Goal: Task Accomplishment & Management: Manage account settings

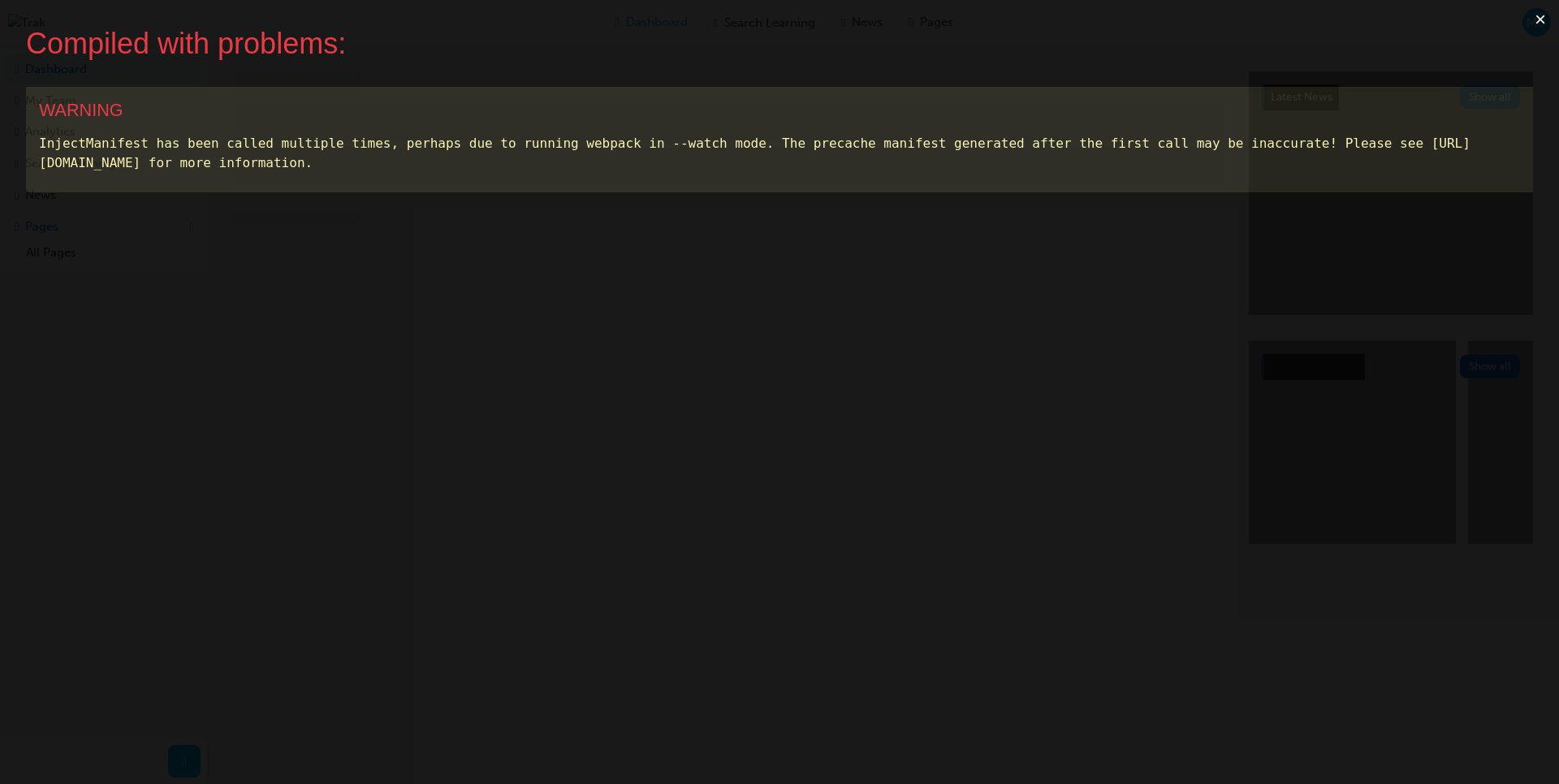
click at [1535, 22] on button "×" at bounding box center [1540, 19] width 37 height 39
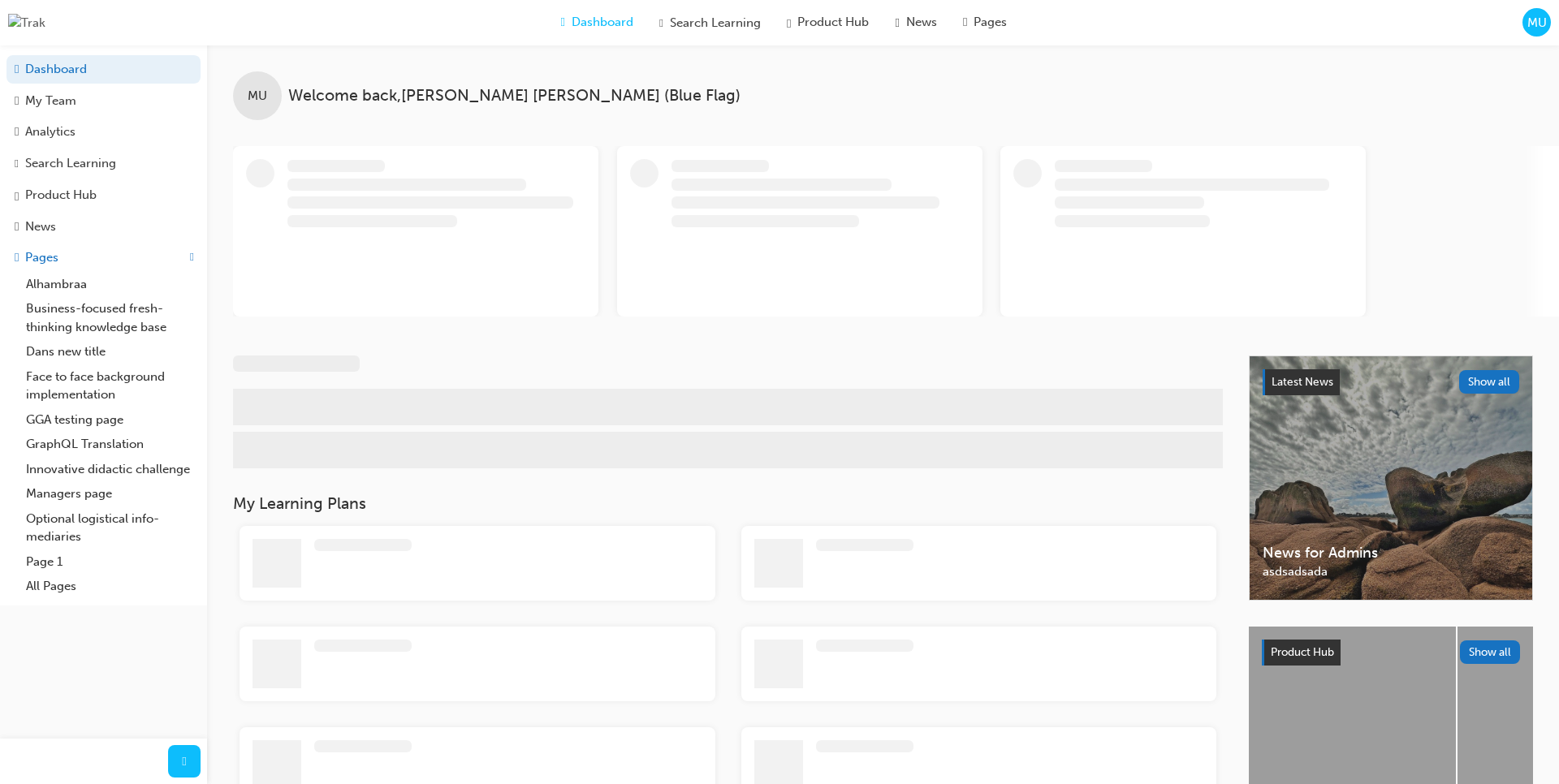
click at [1535, 22] on span "MU" at bounding box center [1536, 23] width 19 height 19
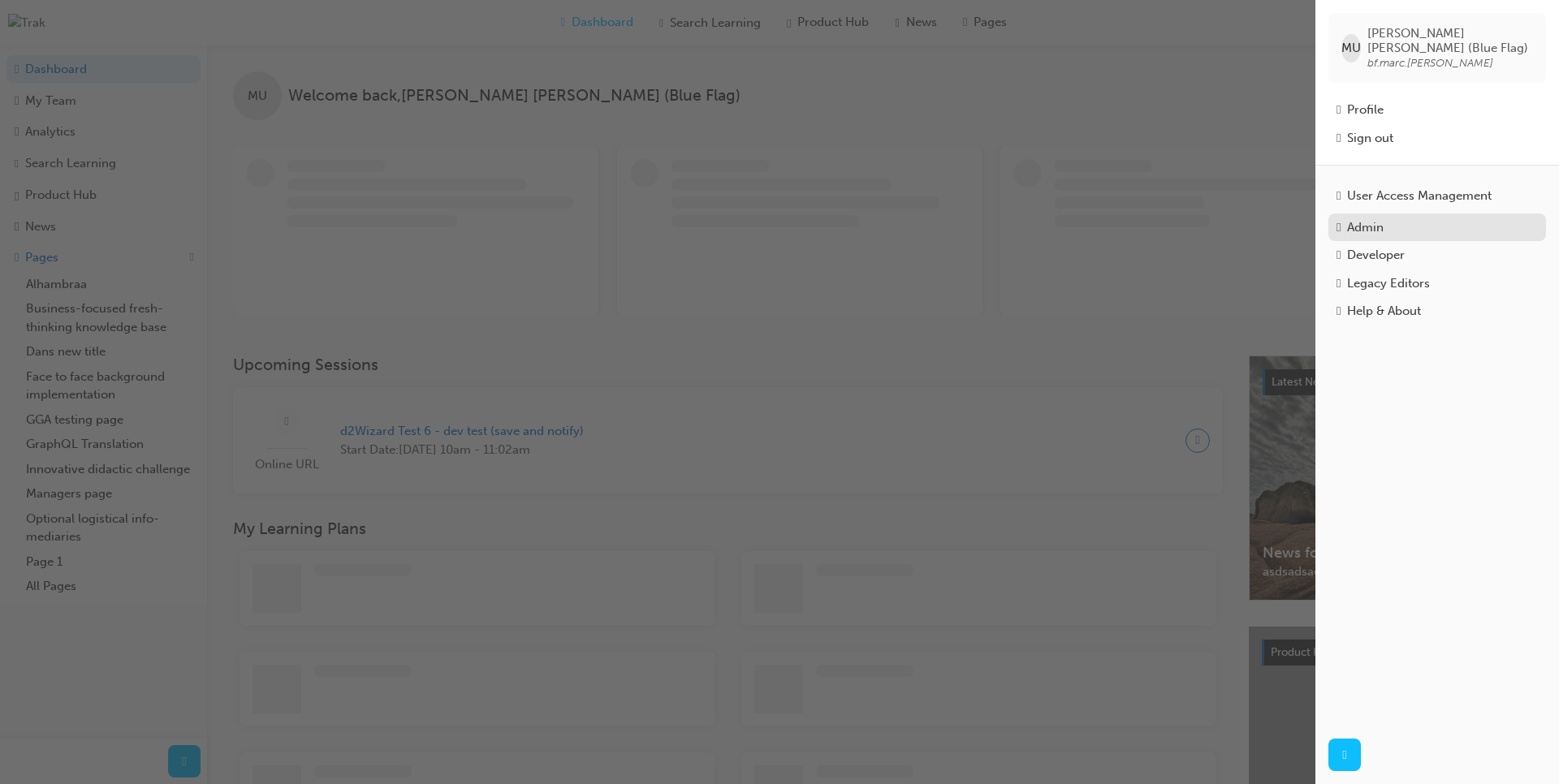
click at [1383, 221] on div "Admin" at bounding box center [1364, 227] width 36 height 19
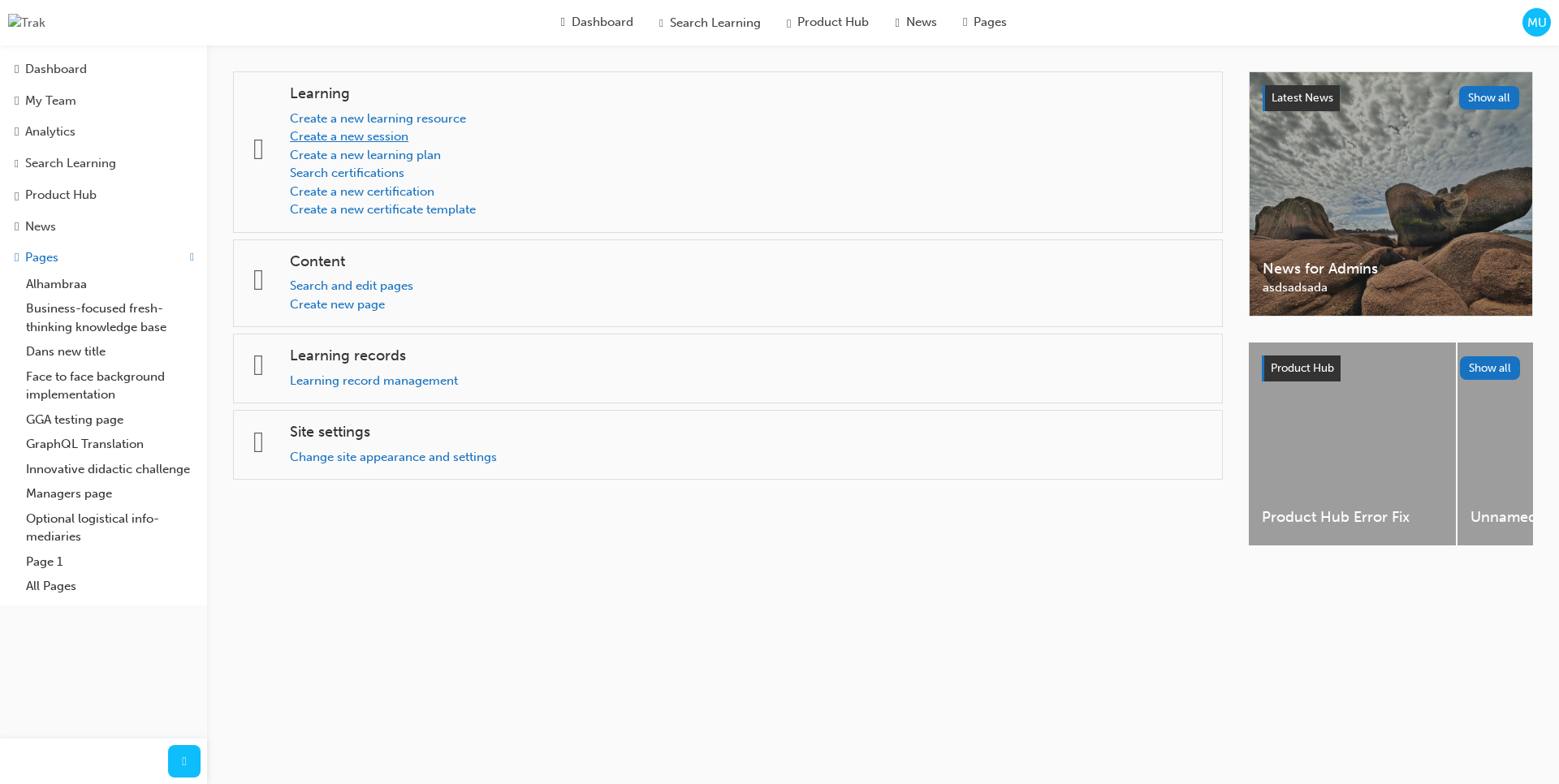
click at [363, 140] on link "Create a new session" at bounding box center [349, 136] width 119 height 14
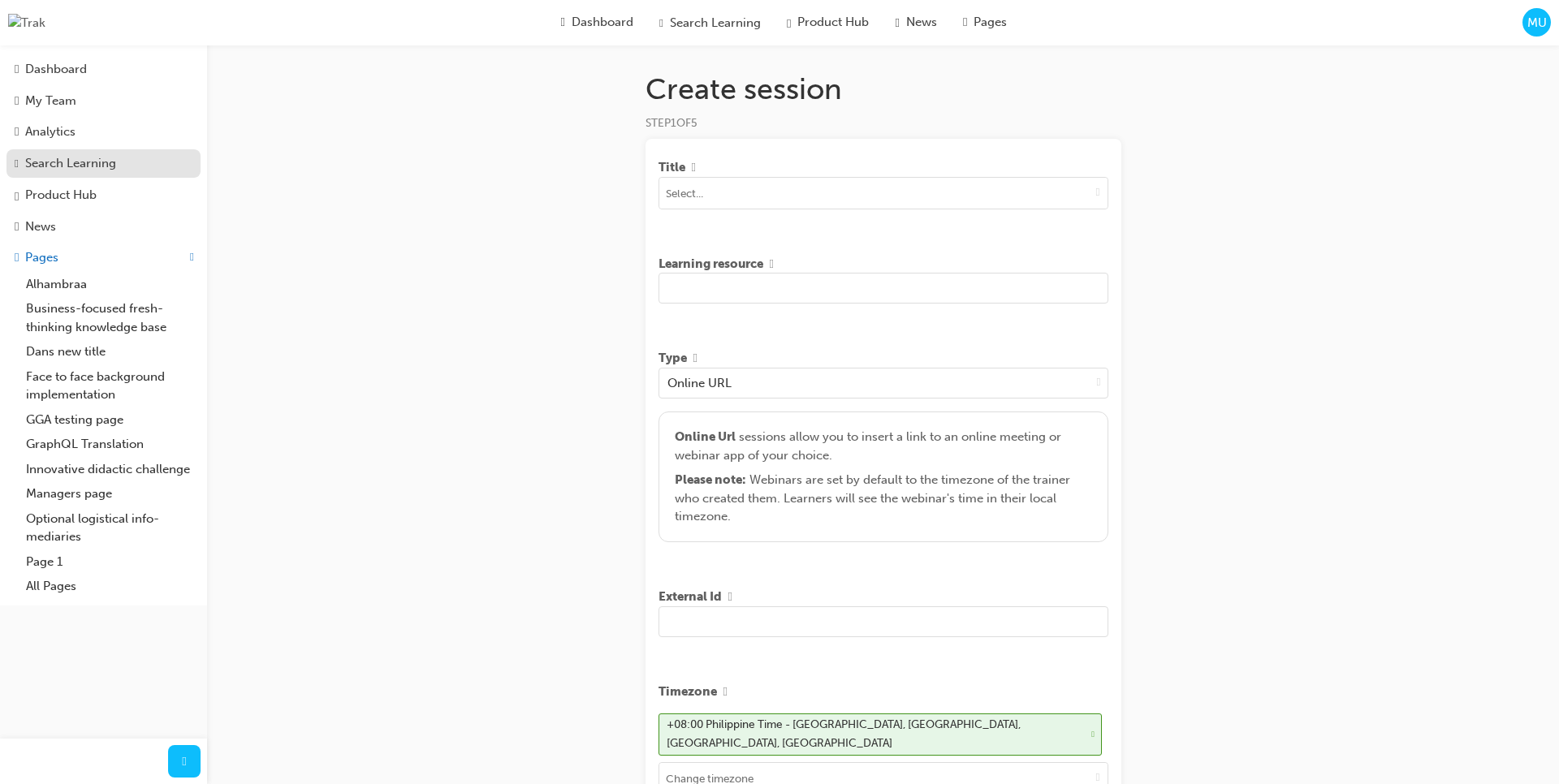
click at [40, 173] on div "Search Learning" at bounding box center [71, 163] width 91 height 19
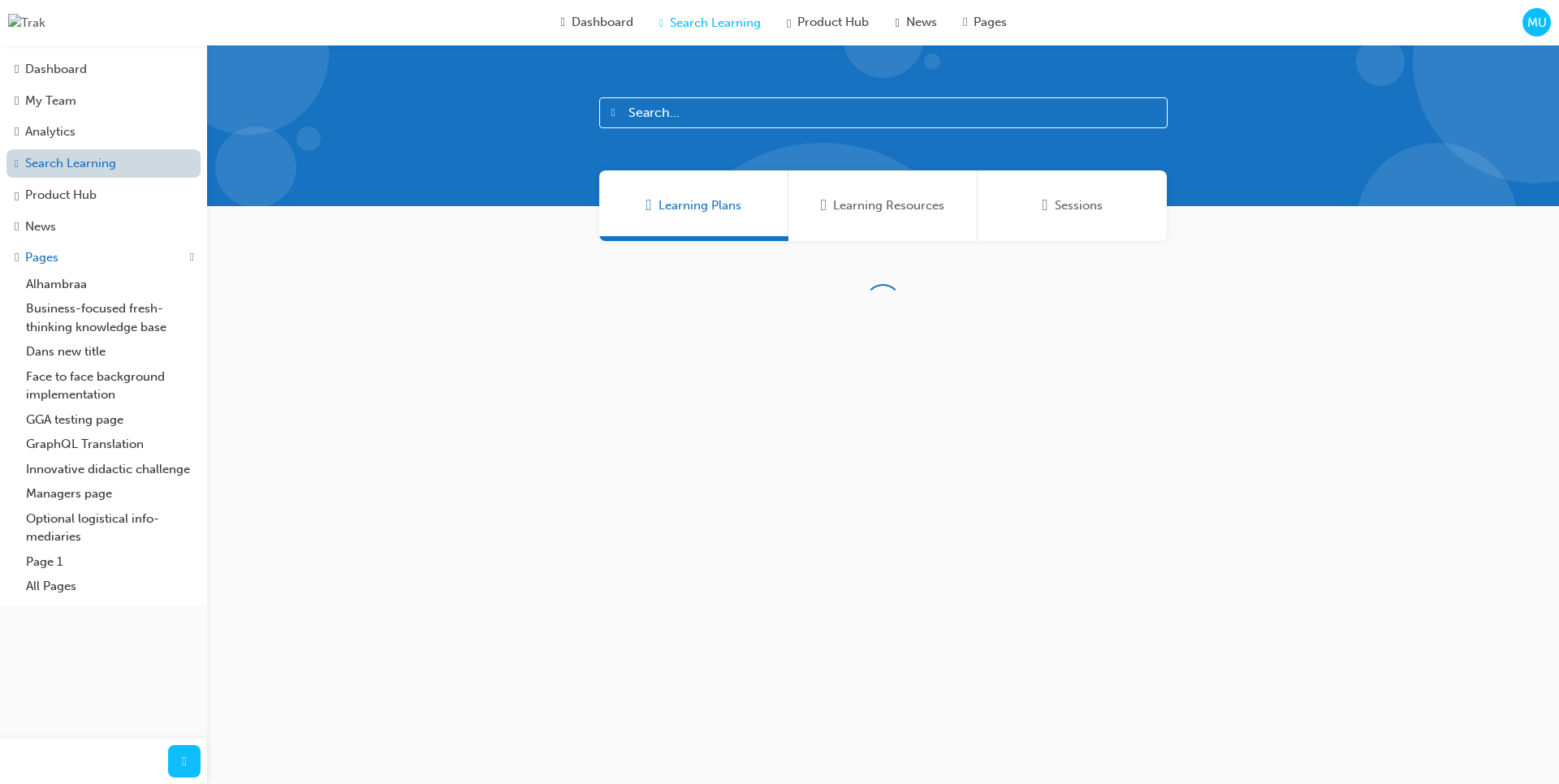
scroll to position [3, 0]
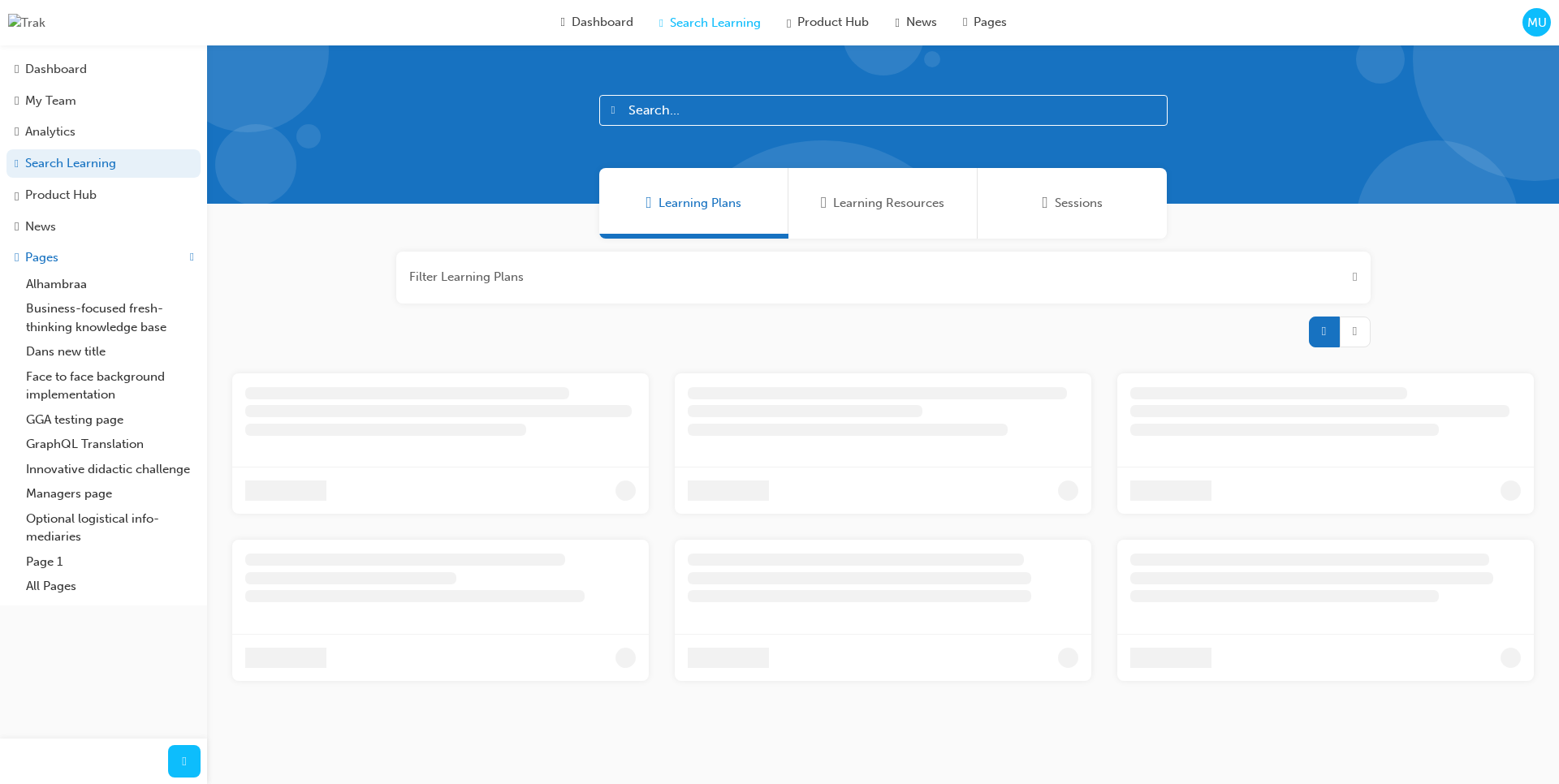
click at [1113, 203] on div "Sessions" at bounding box center [1072, 204] width 190 height 71
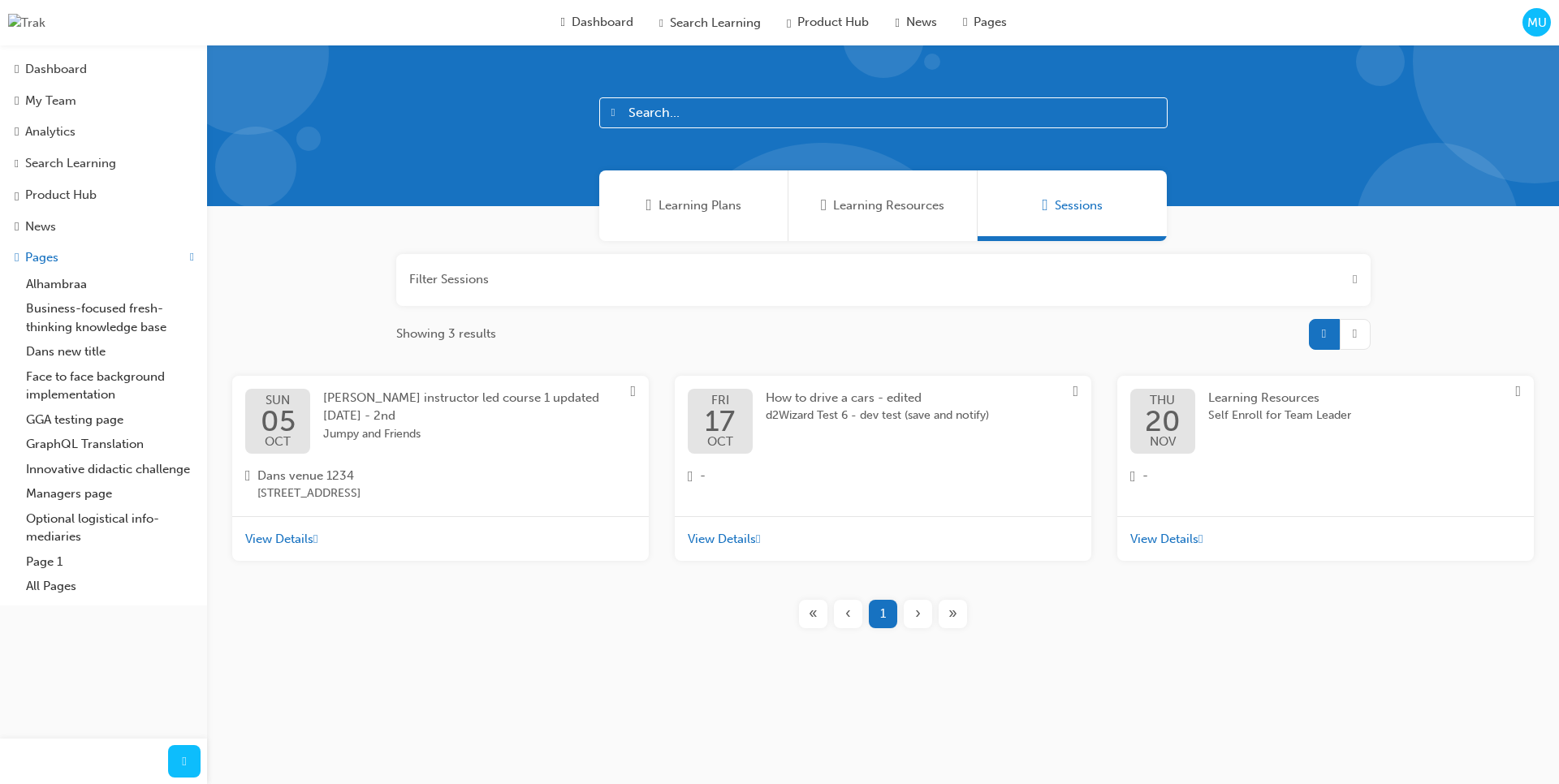
click at [537, 429] on span "Jumpy and Friends" at bounding box center [467, 435] width 286 height 19
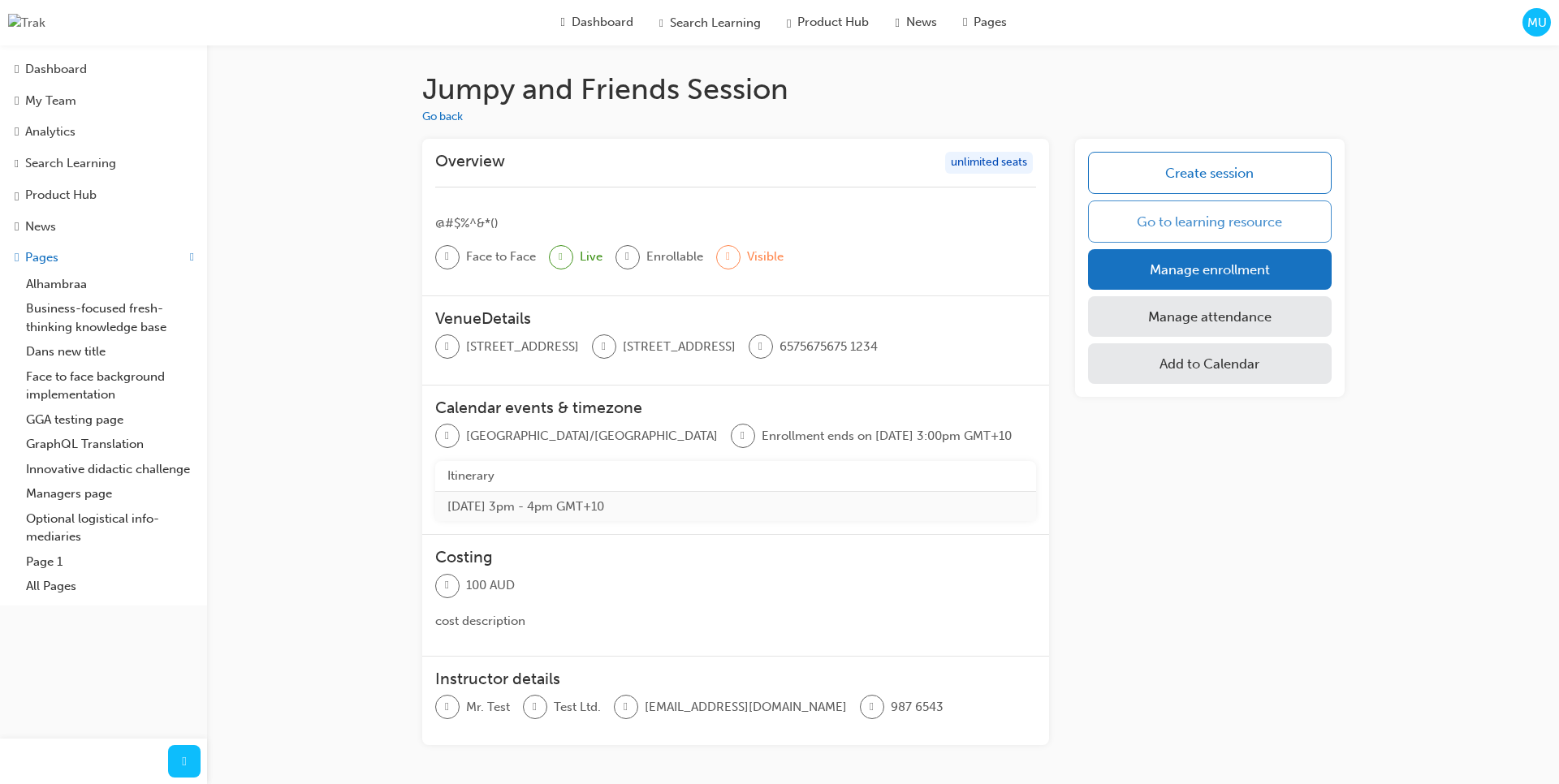
click at [1193, 216] on link "Go to learning resource" at bounding box center [1209, 221] width 243 height 42
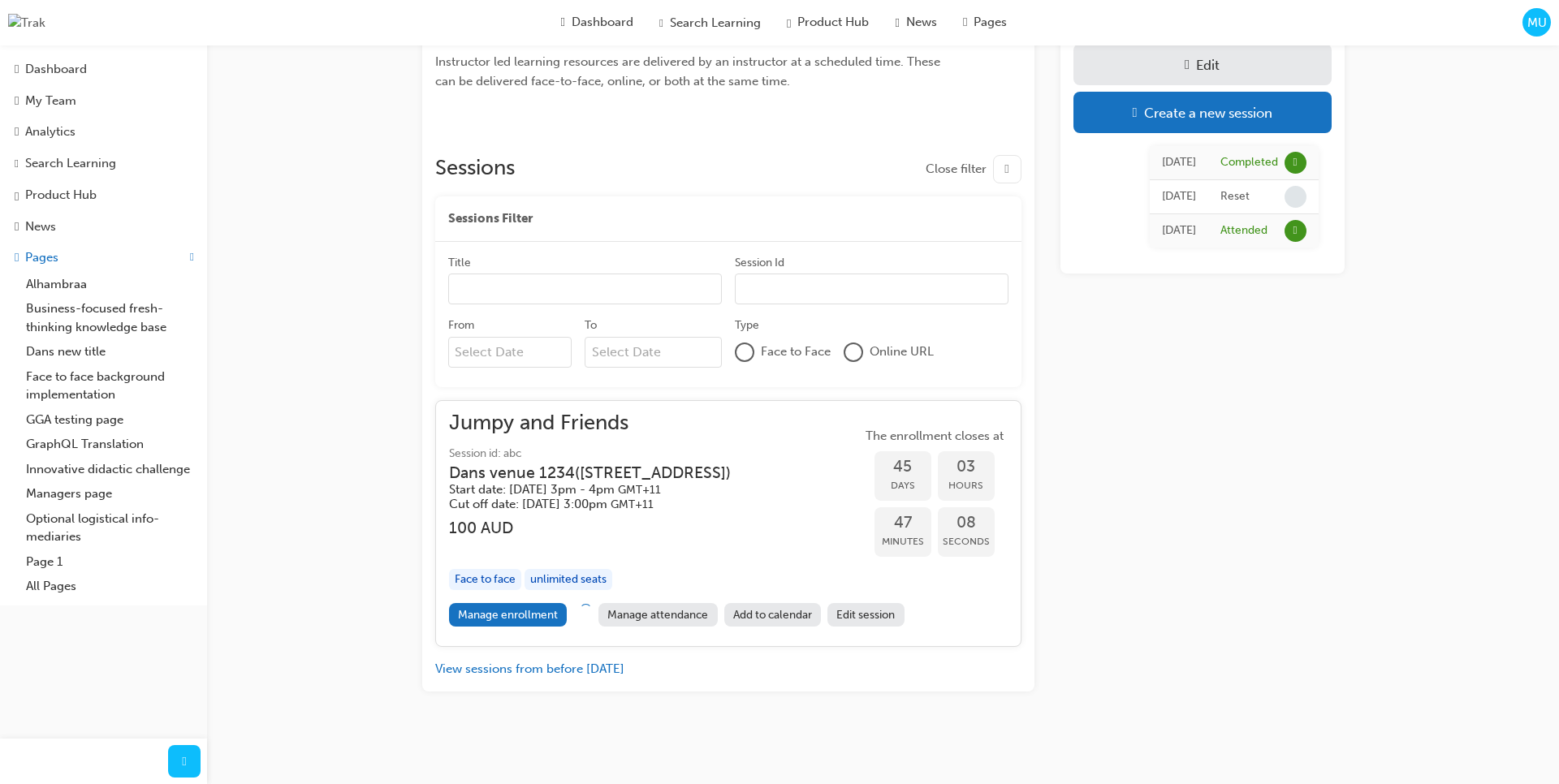
scroll to position [157, 0]
click at [848, 612] on link "Edit session" at bounding box center [866, 615] width 77 height 24
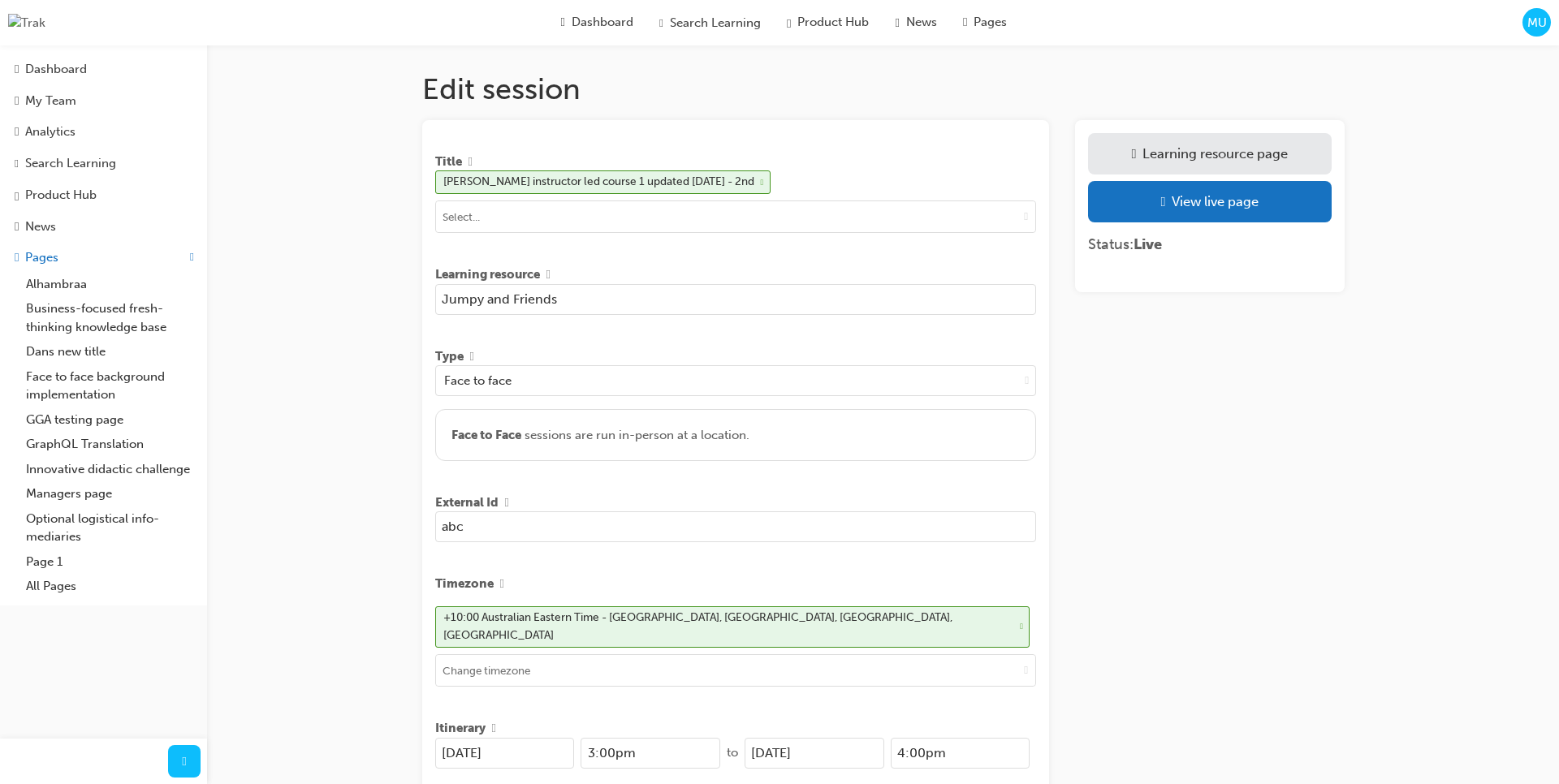
click at [1537, 34] on div "MU" at bounding box center [1536, 23] width 29 height 29
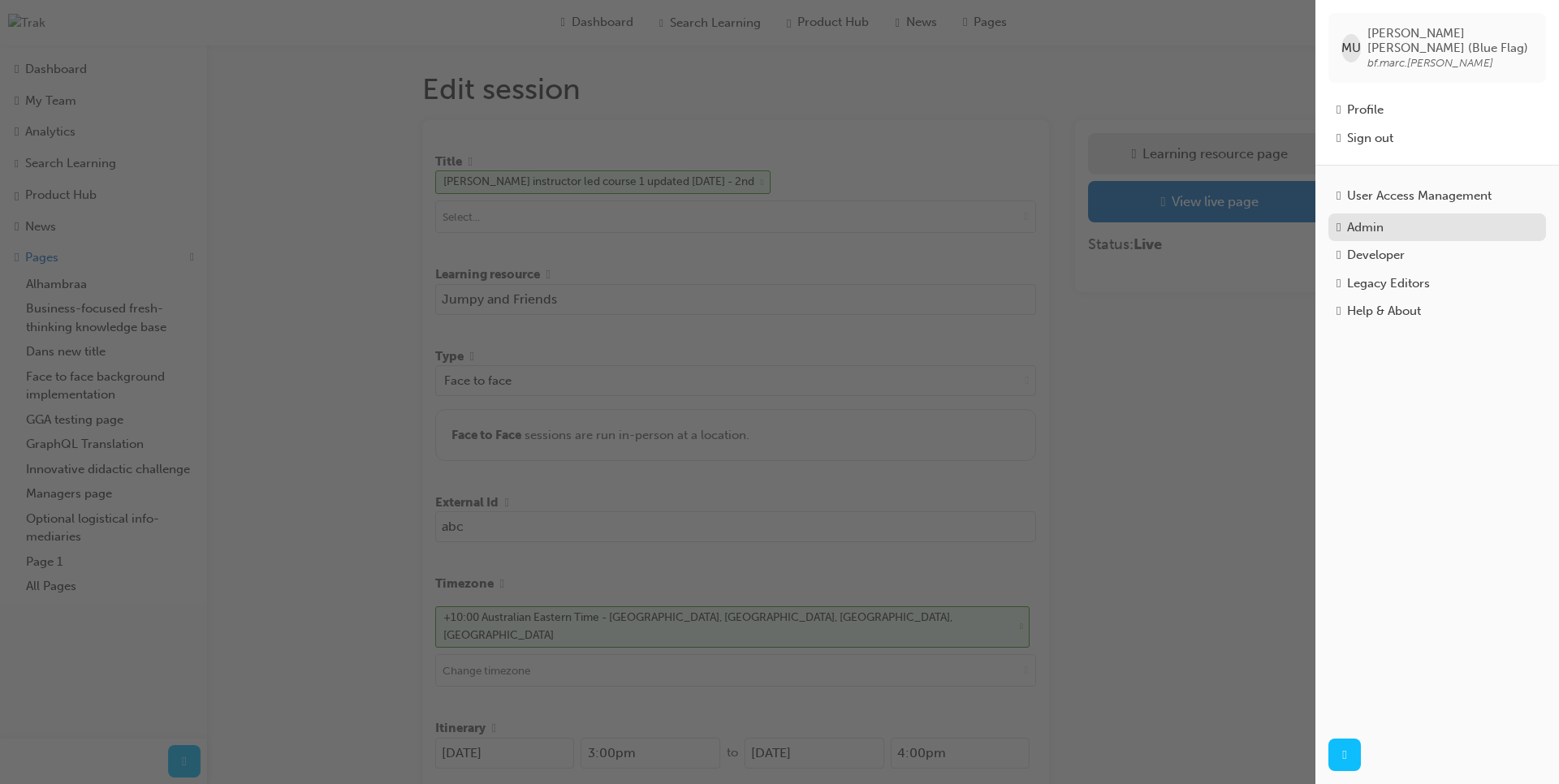
click at [1396, 218] on div "Admin" at bounding box center [1437, 227] width 201 height 19
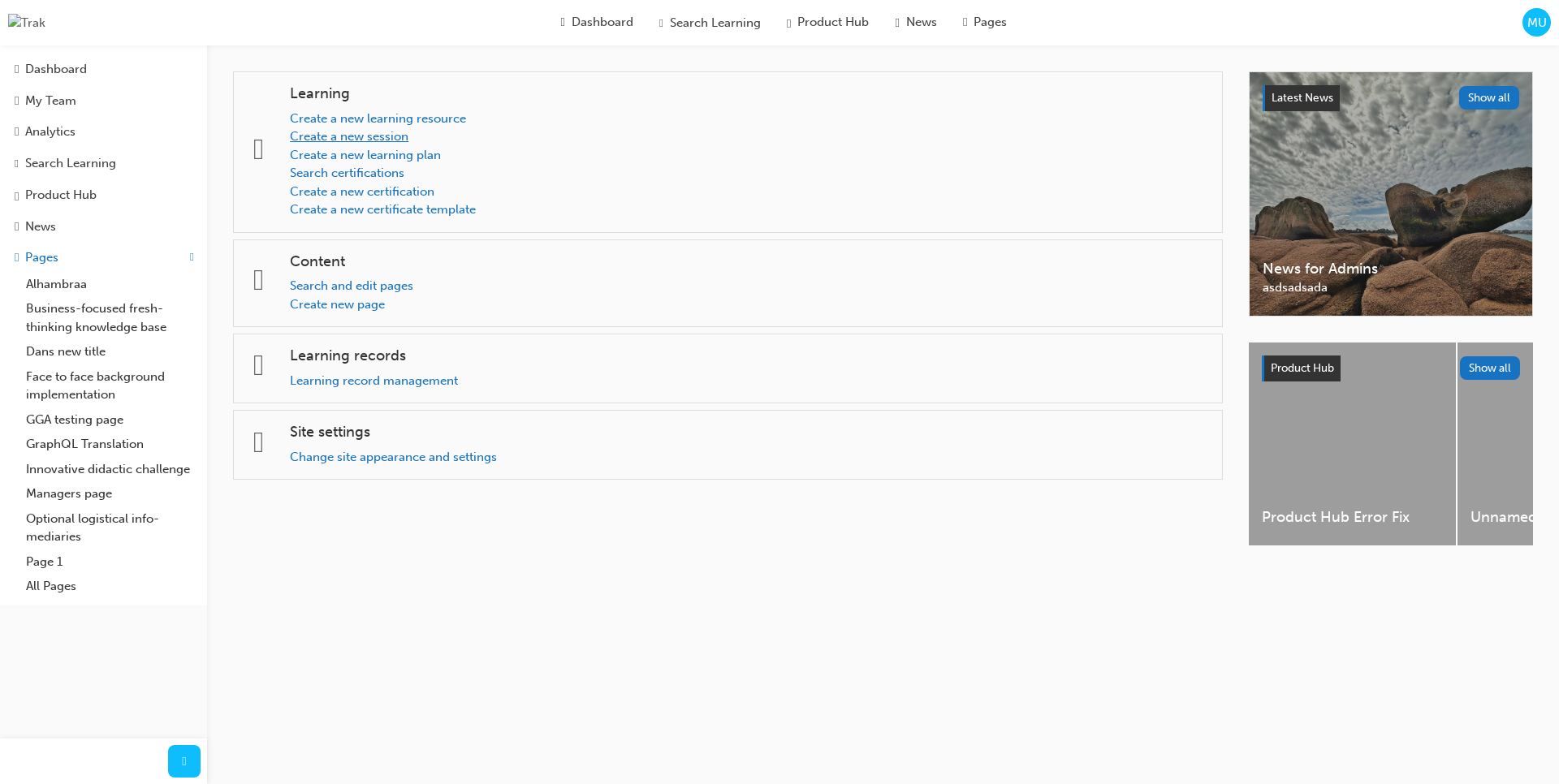
click at [385, 138] on link "Create a new session" at bounding box center [349, 136] width 119 height 14
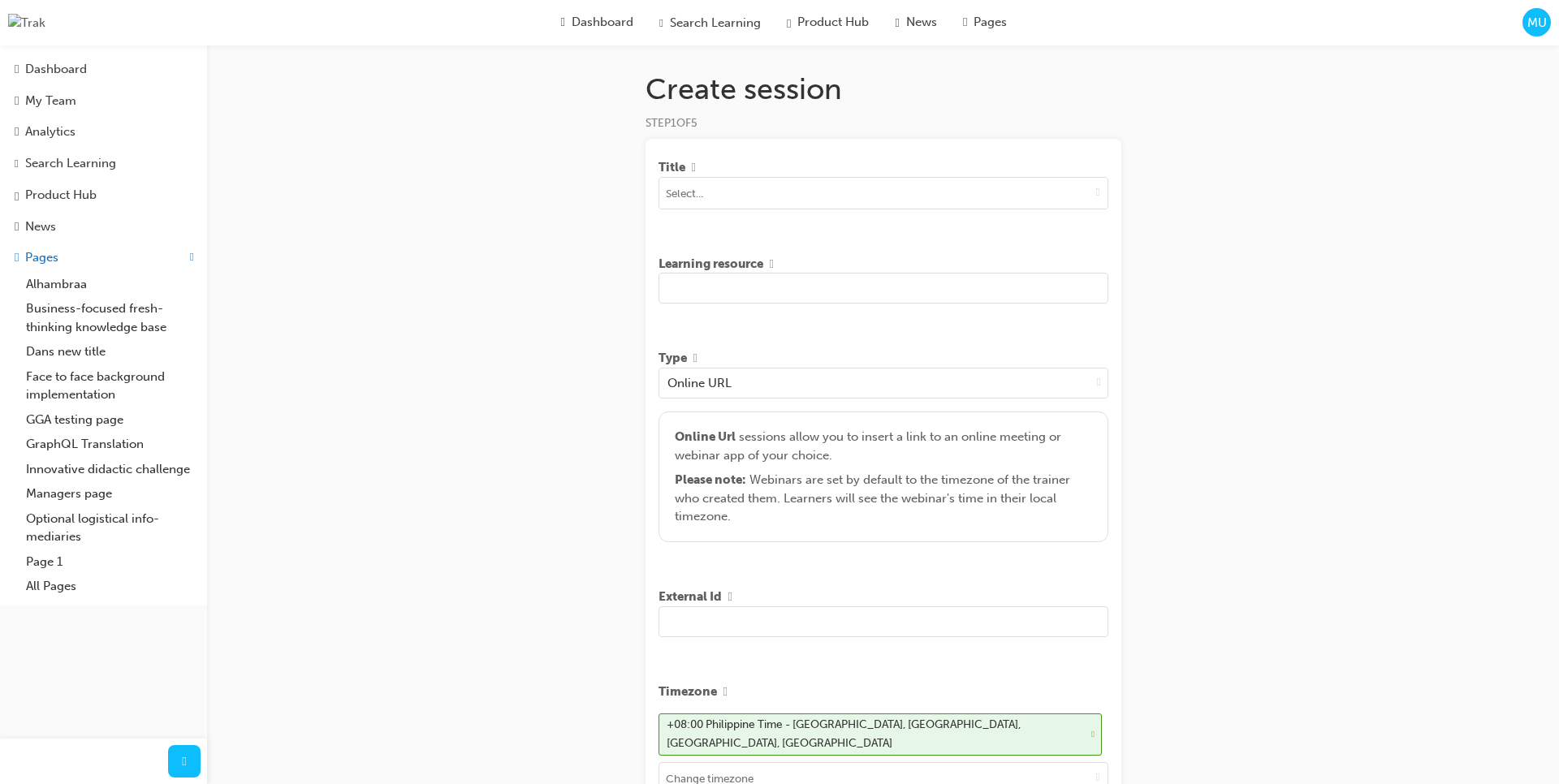
scroll to position [2, 0]
click at [1325, 175] on div "Create session STEP 1 OF 5 Title Learning resource Type Online URL Online Url s…" at bounding box center [779, 600] width 1559 height 1205
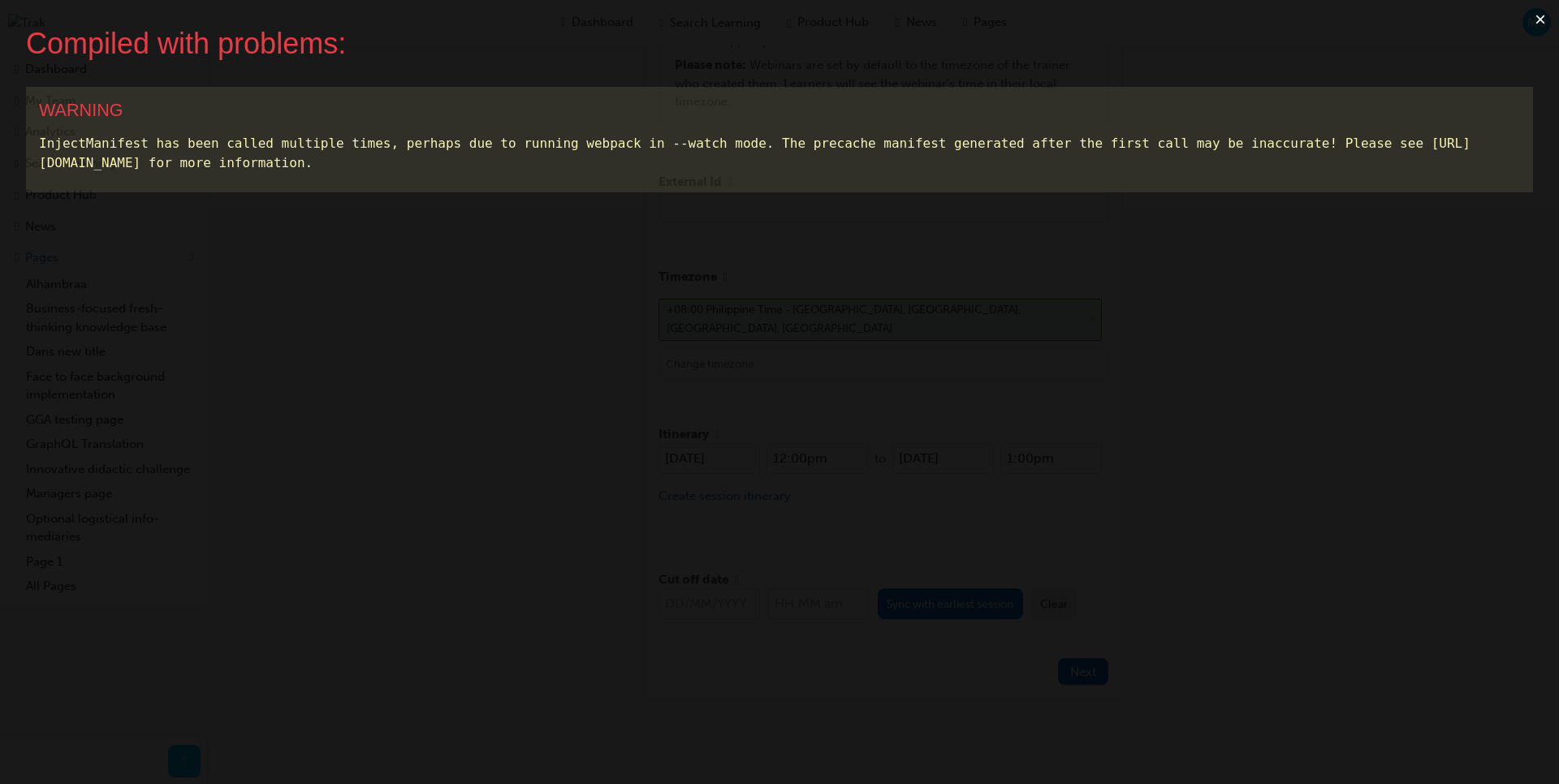
scroll to position [0, 0]
click at [1542, 21] on button "×" at bounding box center [1540, 19] width 37 height 39
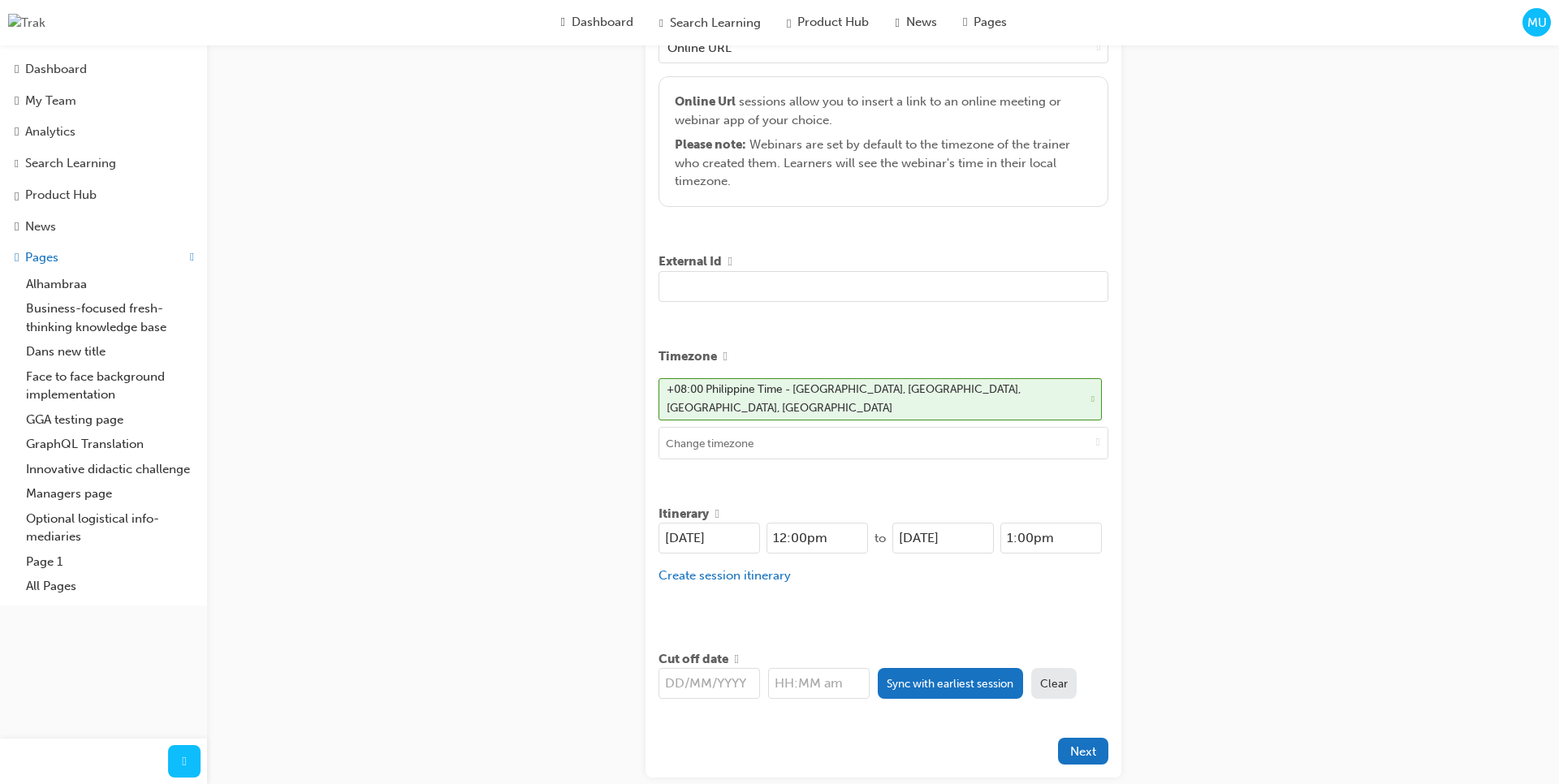
scroll to position [415, 0]
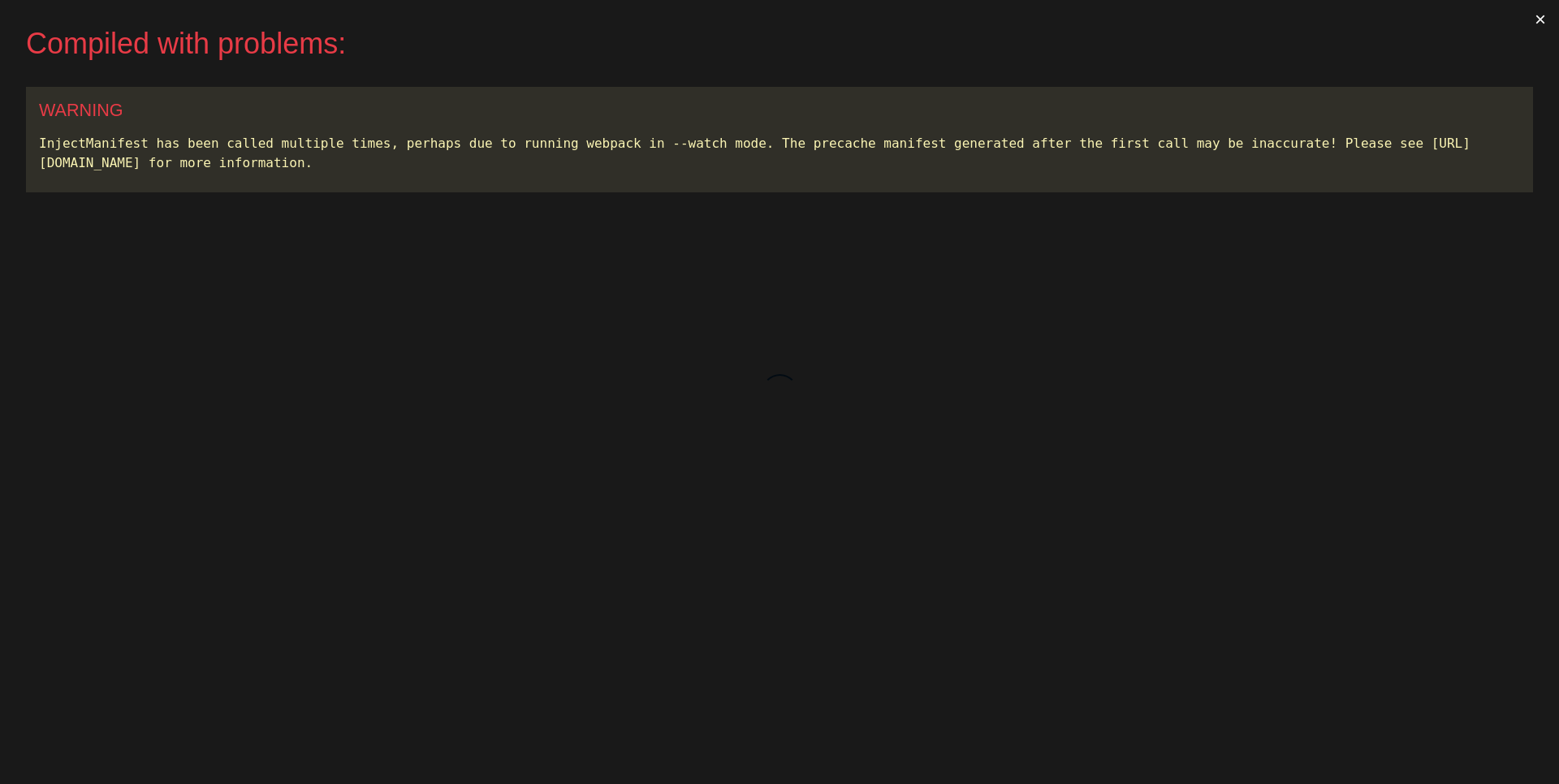
click at [1535, 19] on button "×" at bounding box center [1540, 19] width 37 height 39
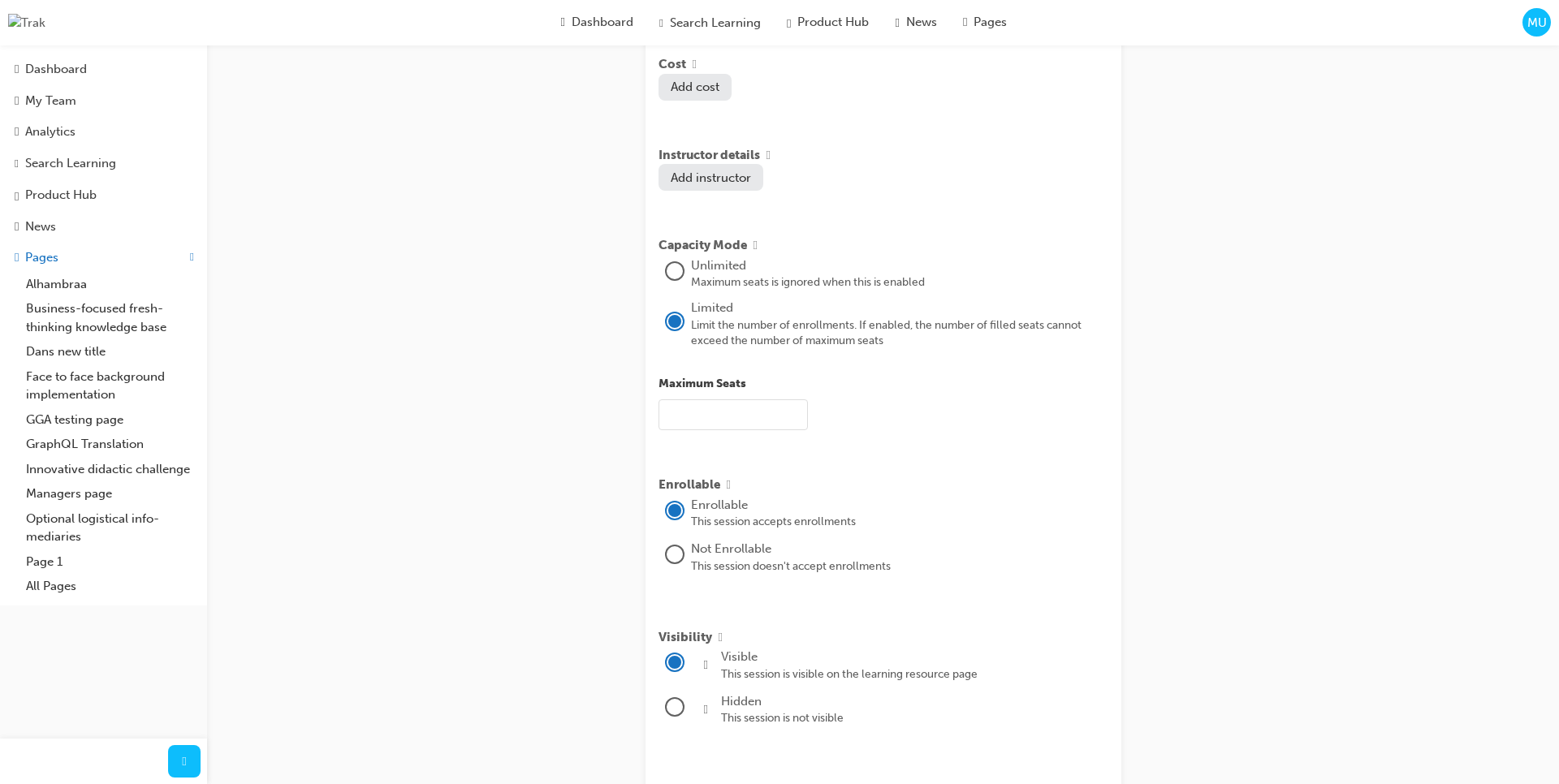
scroll to position [1456, 0]
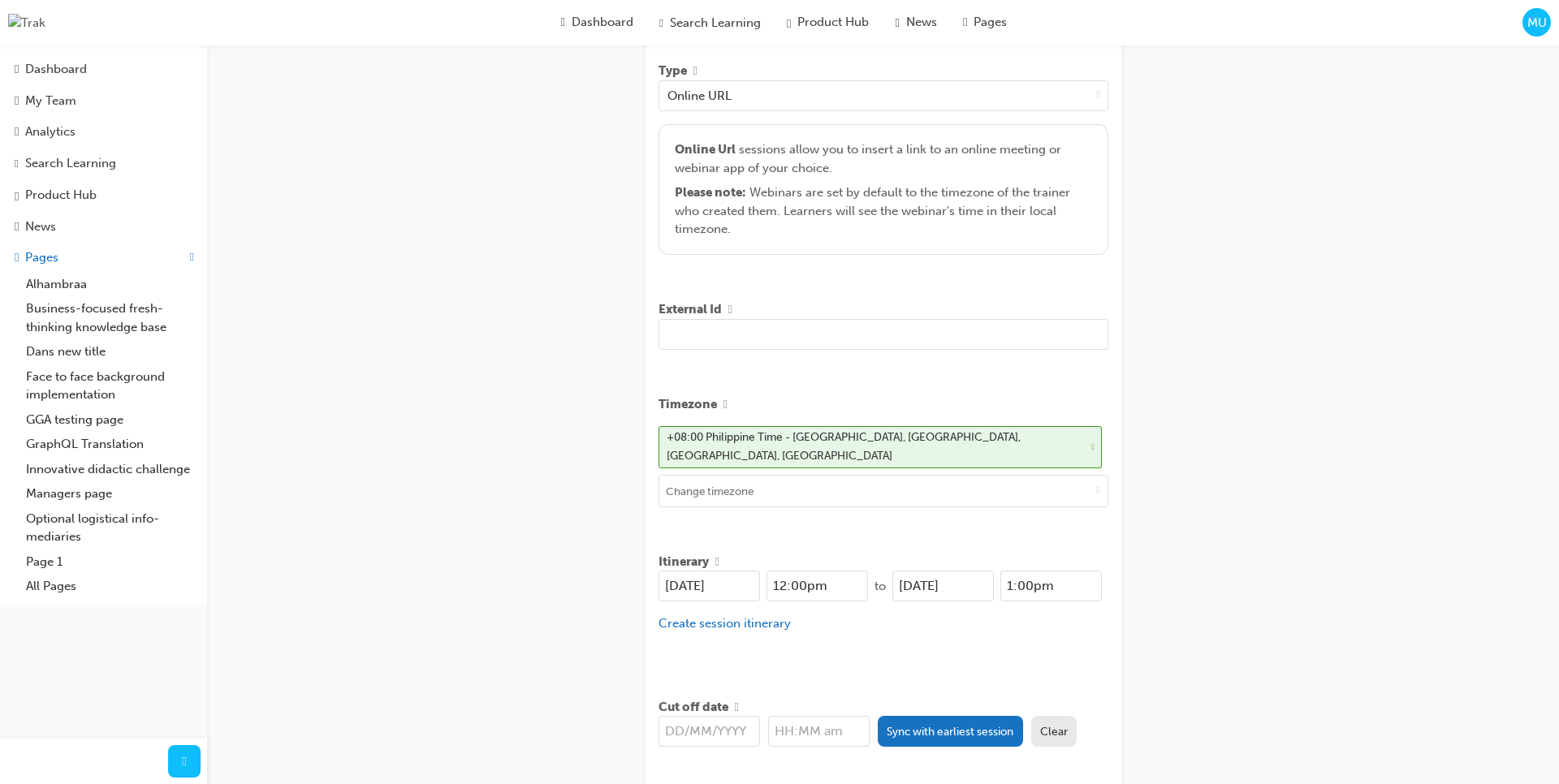
scroll to position [0, 0]
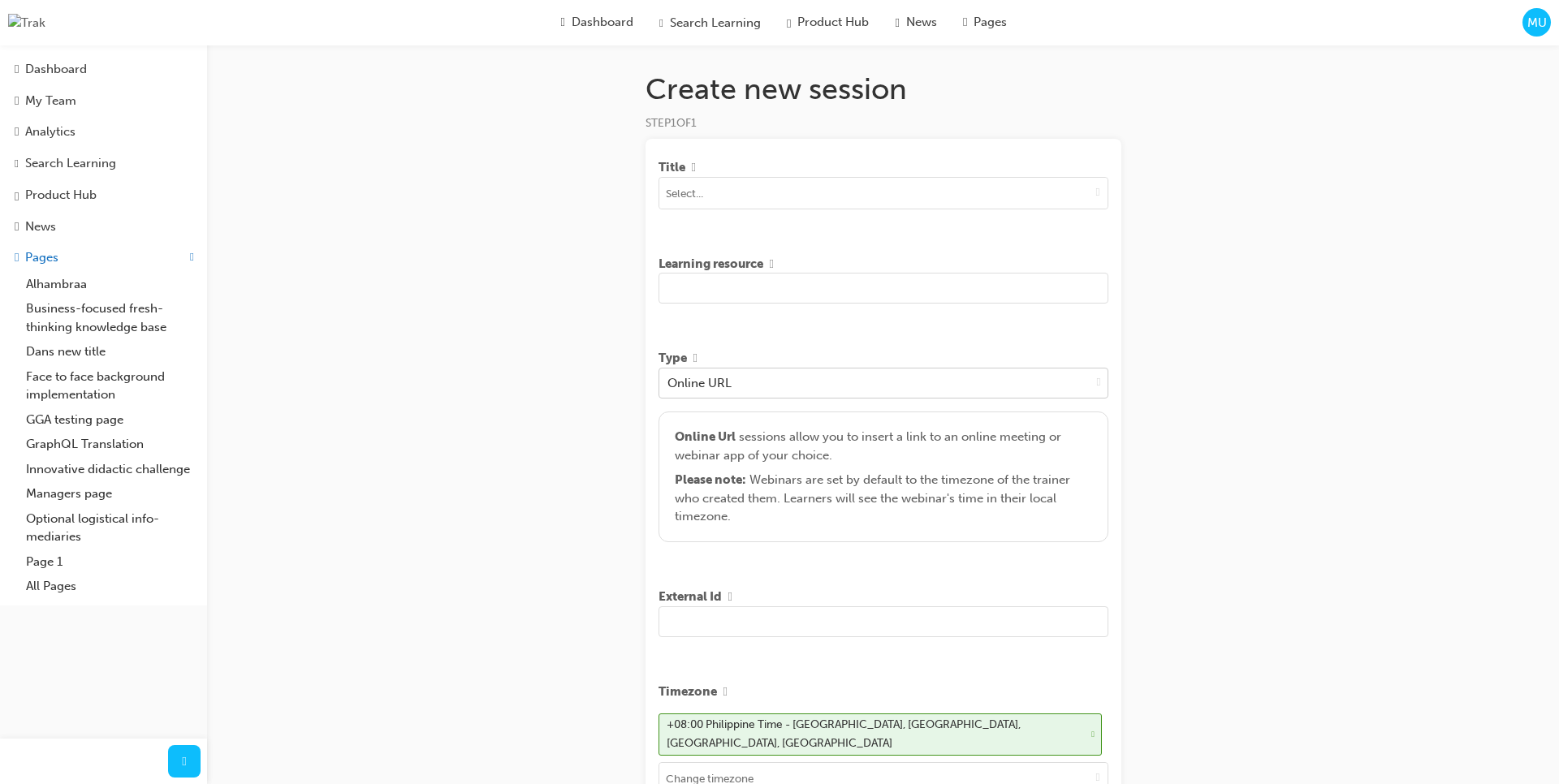
click at [1097, 389] on span "down-icon" at bounding box center [1098, 382] width 4 height 19
